Goal: Information Seeking & Learning: Find specific fact

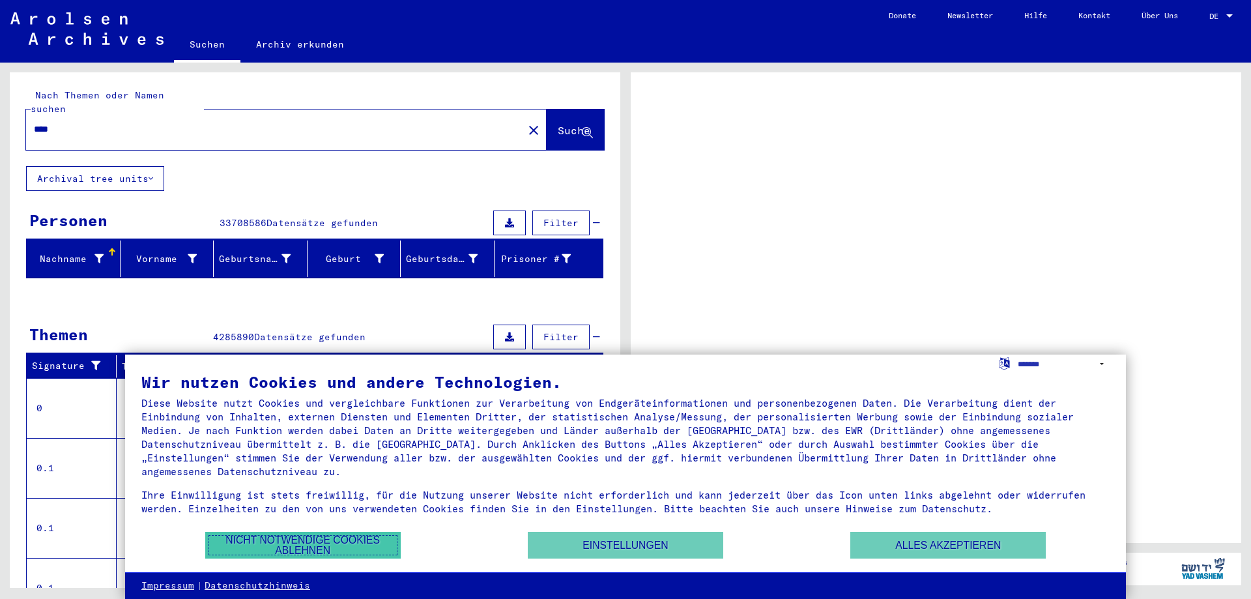
click at [357, 552] on button "Nicht notwendige Cookies ablehnen" at bounding box center [303, 545] width 196 height 27
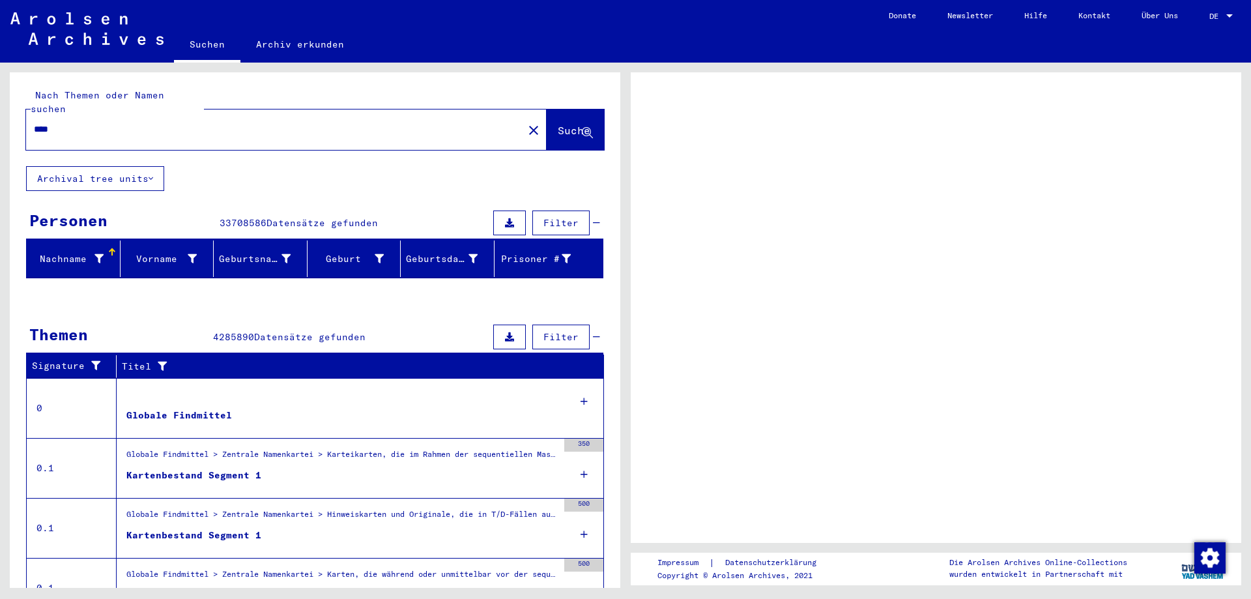
click at [544, 217] on span "Filter" at bounding box center [561, 223] width 35 height 12
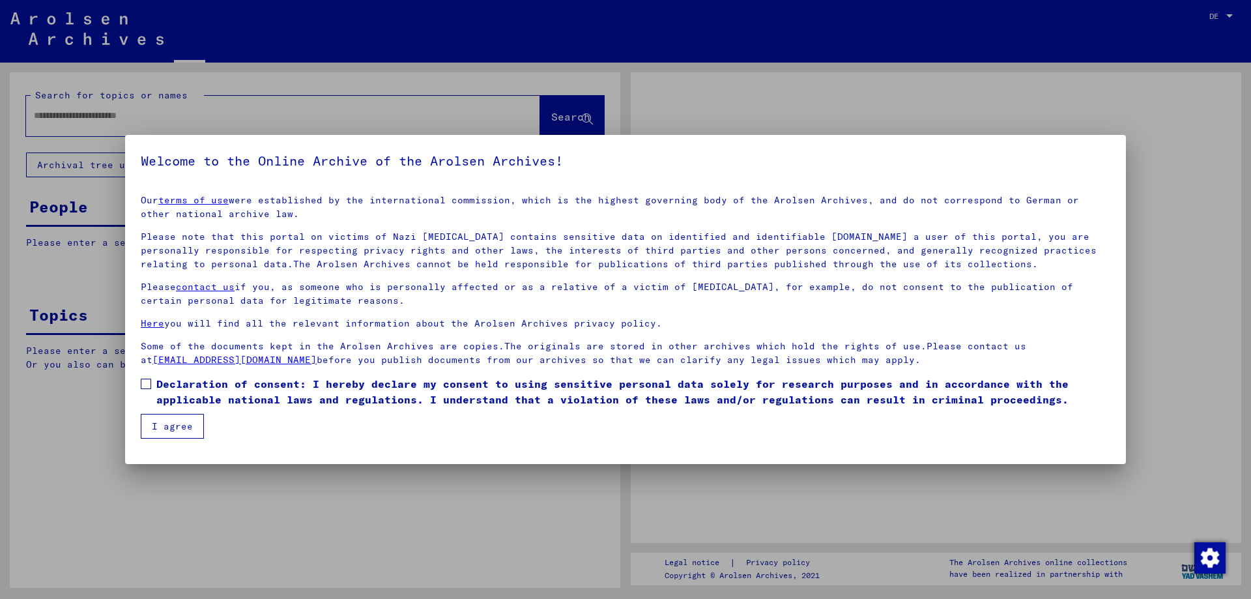
type input "****"
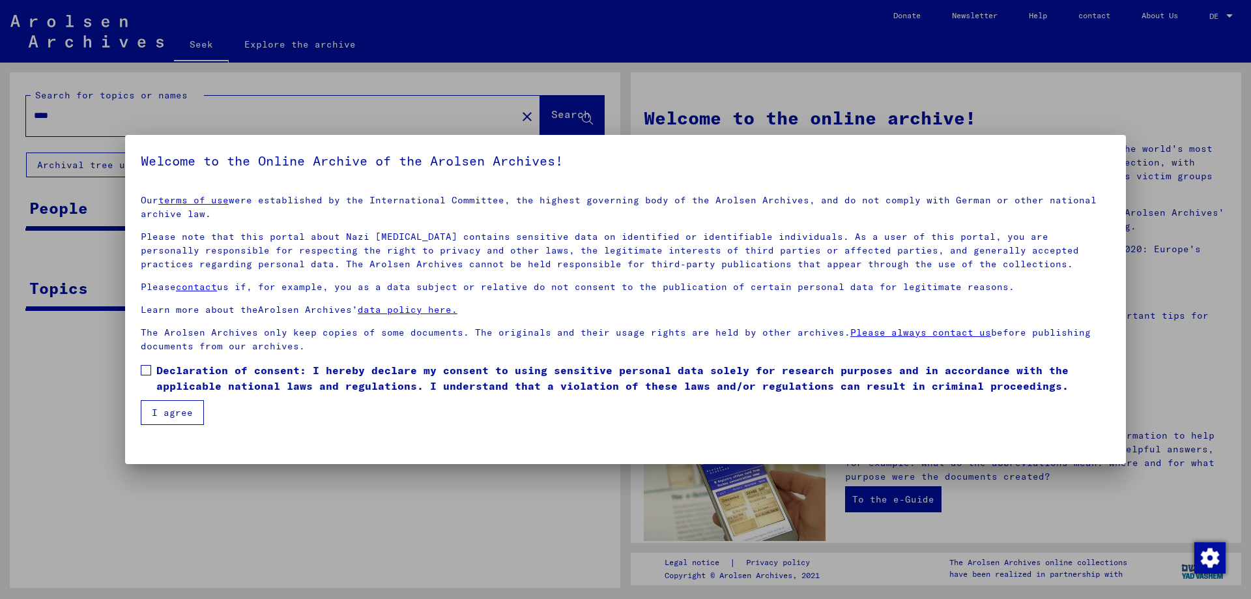
click at [185, 420] on button "I agree" at bounding box center [172, 412] width 63 height 25
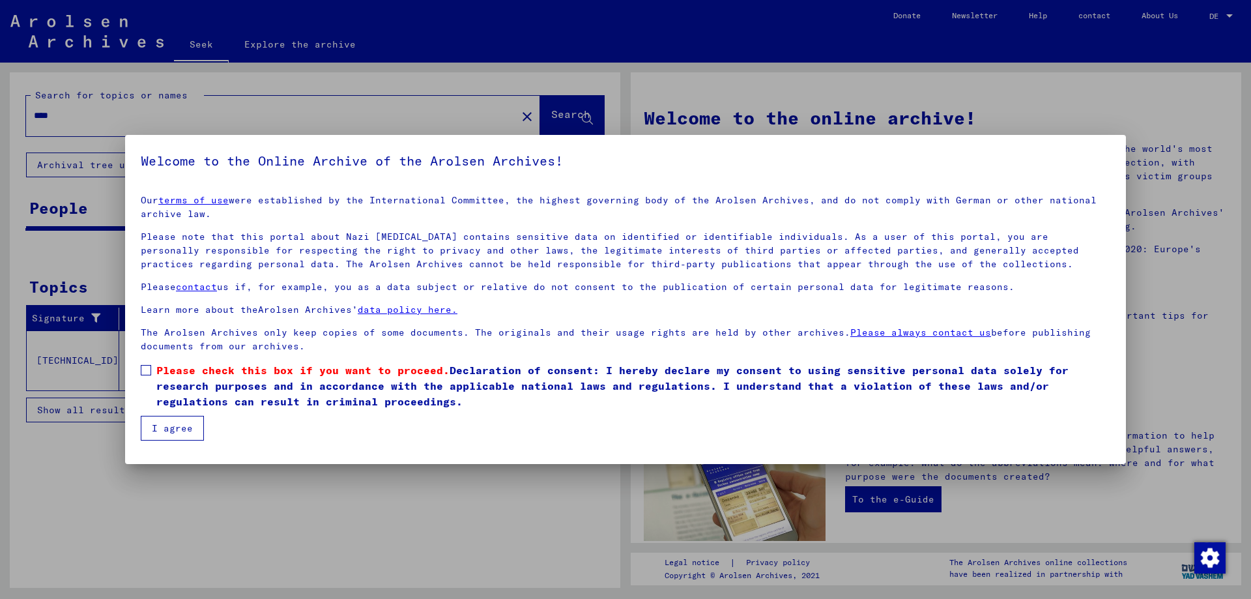
click at [149, 368] on span at bounding box center [146, 370] width 10 height 10
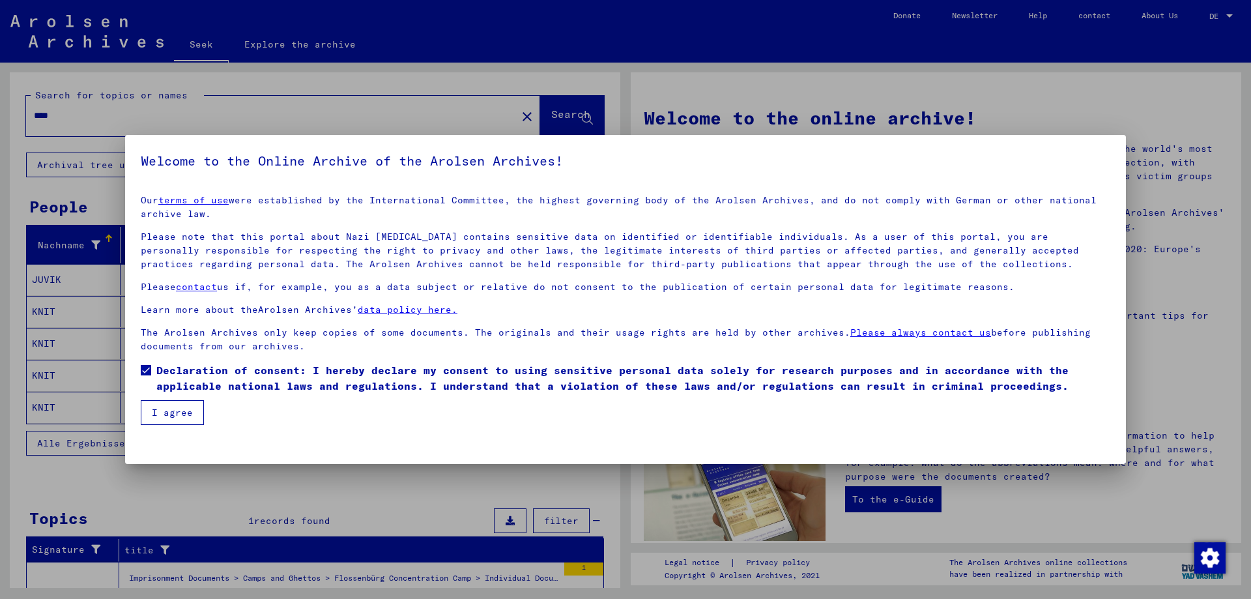
click at [171, 414] on font "I agree" at bounding box center [172, 413] width 41 height 12
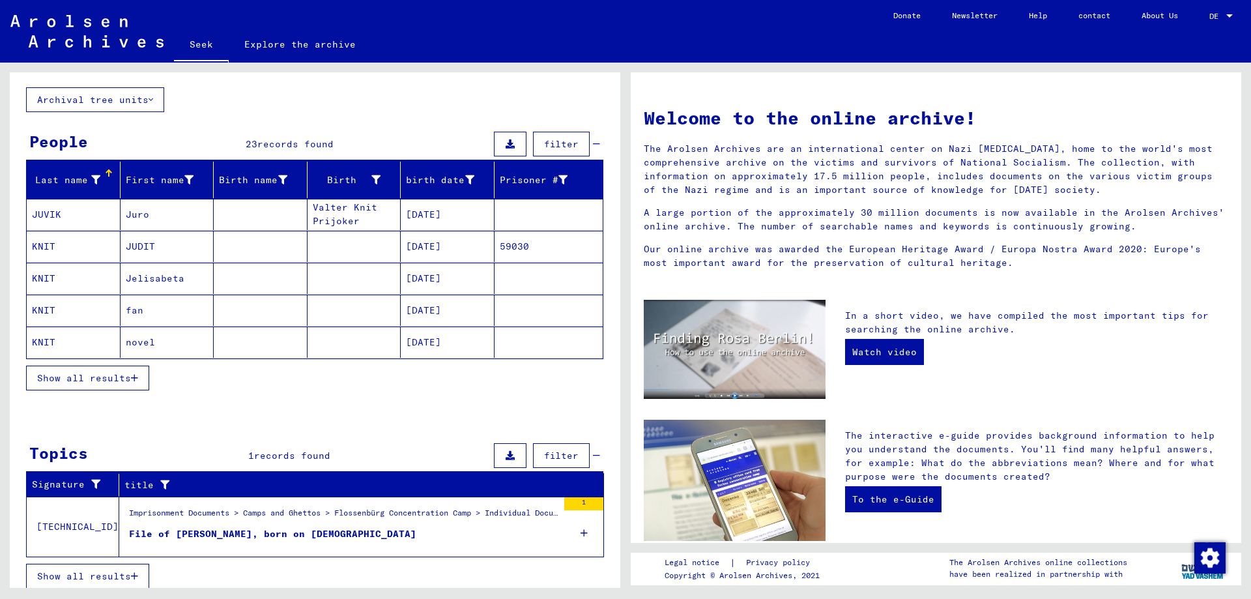
scroll to position [73, 0]
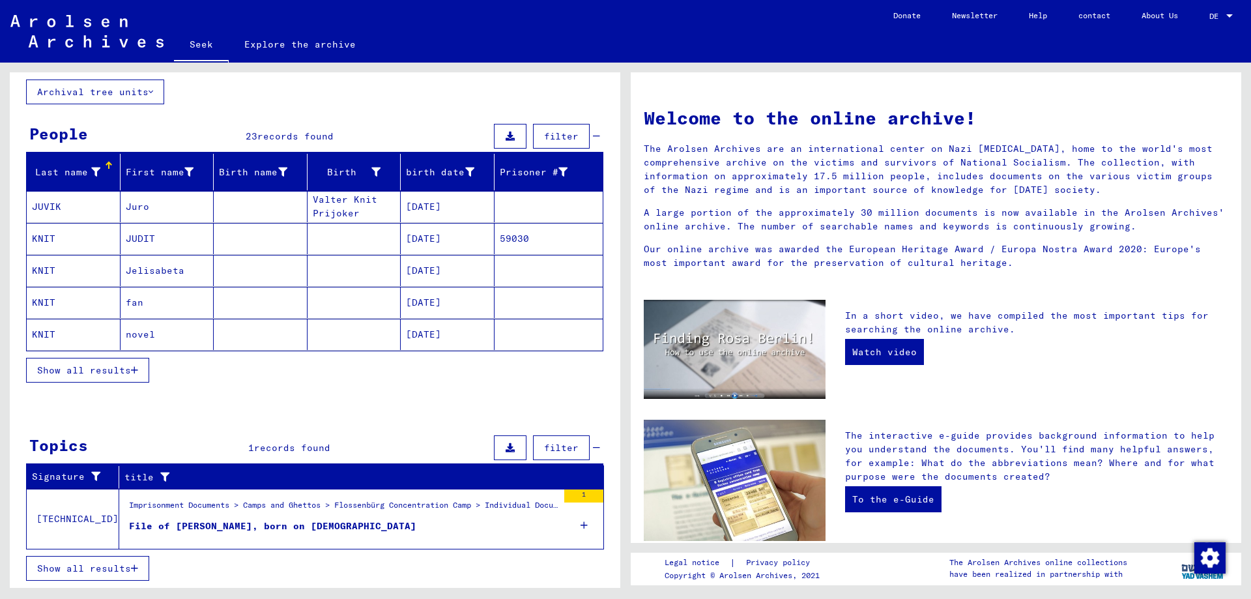
click at [351, 526] on figure "File of [PERSON_NAME], born on [DEMOGRAPHIC_DATA]" at bounding box center [343, 529] width 429 height 20
